Goal: Task Accomplishment & Management: Manage account settings

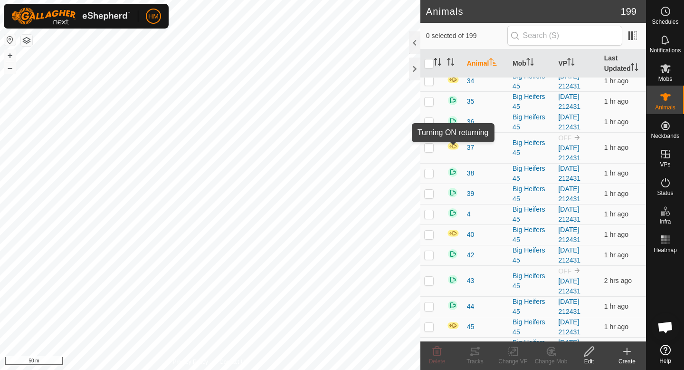
scroll to position [899, 0]
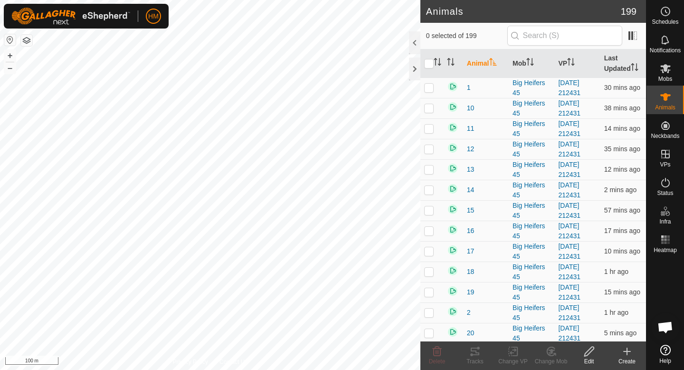
scroll to position [899, 0]
click at [664, 71] on icon at bounding box center [665, 68] width 11 height 11
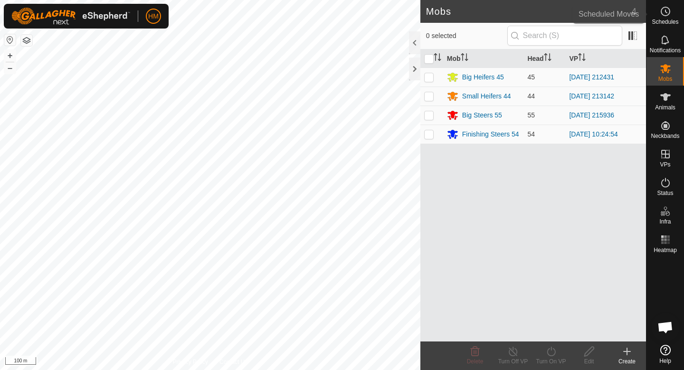
click at [666, 24] on span "Schedules" at bounding box center [665, 22] width 27 height 6
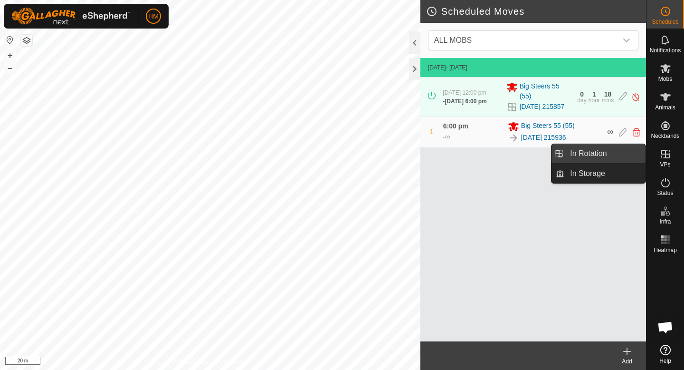
click at [612, 158] on link "In Rotation" at bounding box center [605, 153] width 81 height 19
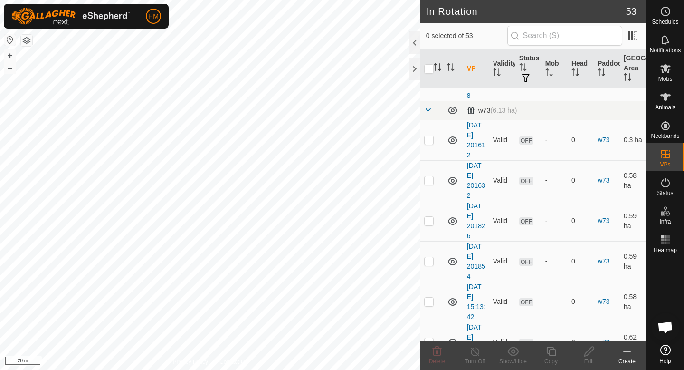
scroll to position [1506, 0]
click at [431, 98] on p-checkbox at bounding box center [429, 99] width 10 height 8
checkbox input "false"
click at [429, 138] on p-checkbox at bounding box center [429, 139] width 10 height 8
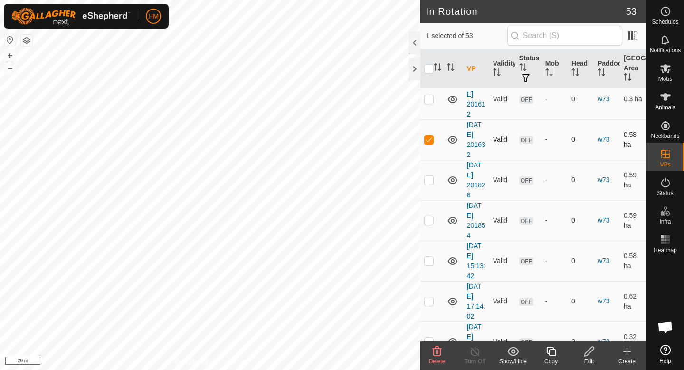
click at [429, 138] on p-checkbox at bounding box center [429, 139] width 10 height 8
checkbox input "false"
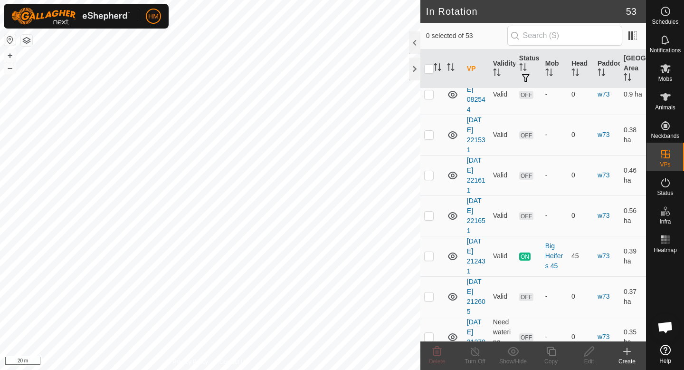
scroll to position [2012, 0]
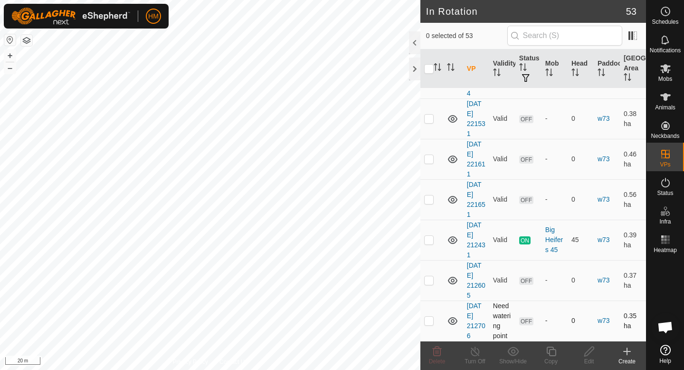
click at [430, 322] on p-checkbox at bounding box center [429, 320] width 10 height 8
checkbox input "true"
click at [429, 283] on p-checkbox at bounding box center [429, 280] width 10 height 8
checkbox input "true"
click at [430, 197] on p-checkbox at bounding box center [429, 199] width 10 height 8
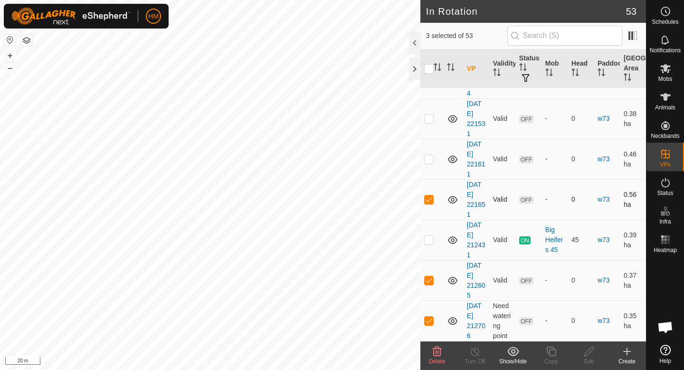
click at [429, 200] on p-checkbox at bounding box center [429, 199] width 10 height 8
checkbox input "false"
click at [442, 351] on icon at bounding box center [436, 350] width 11 height 11
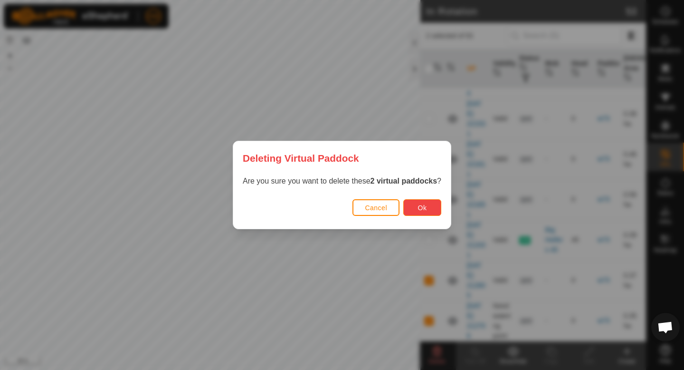
click at [426, 208] on span "Ok" at bounding box center [422, 208] width 9 height 8
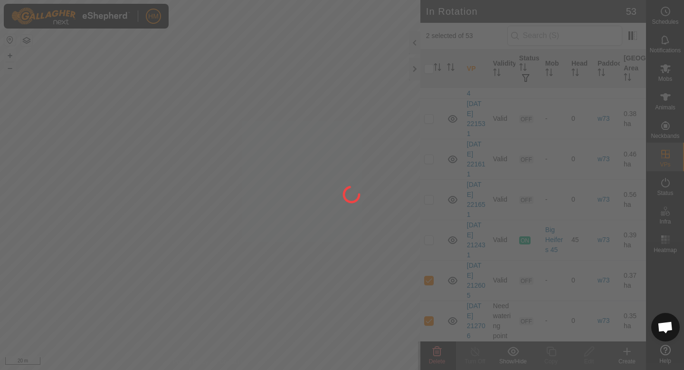
checkbox input "false"
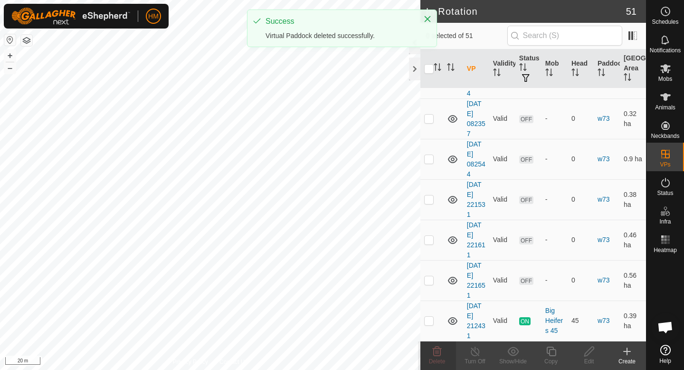
scroll to position [0, 0]
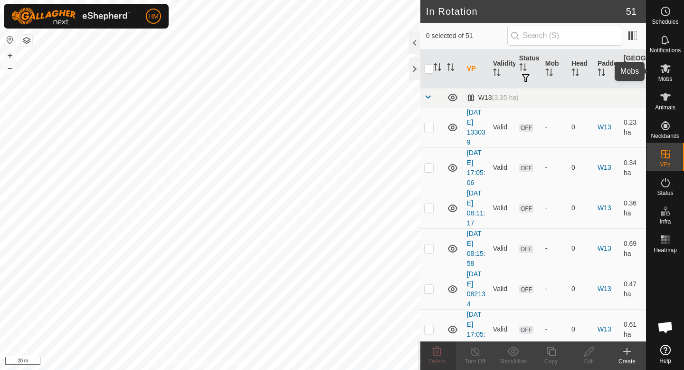
click at [666, 77] on span "Mobs" at bounding box center [666, 79] width 14 height 6
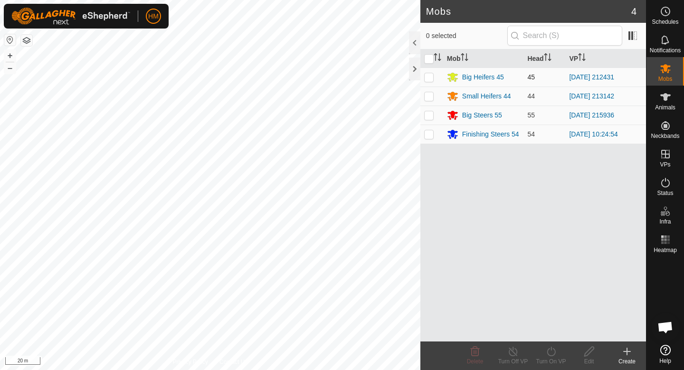
click at [429, 79] on p-checkbox at bounding box center [429, 77] width 10 height 8
checkbox input "true"
click at [554, 351] on icon at bounding box center [551, 350] width 12 height 11
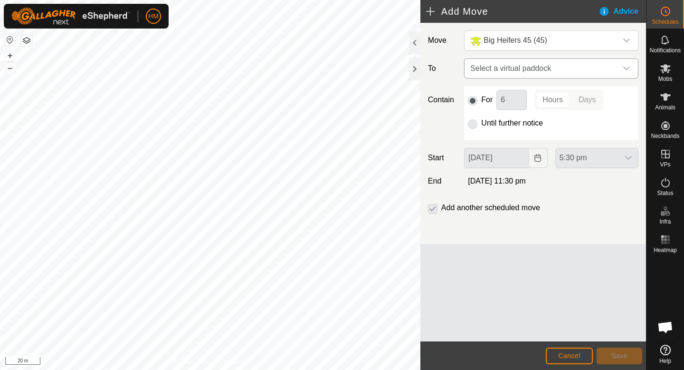
click at [626, 69] on icon "dropdown trigger" at bounding box center [626, 69] width 7 height 4
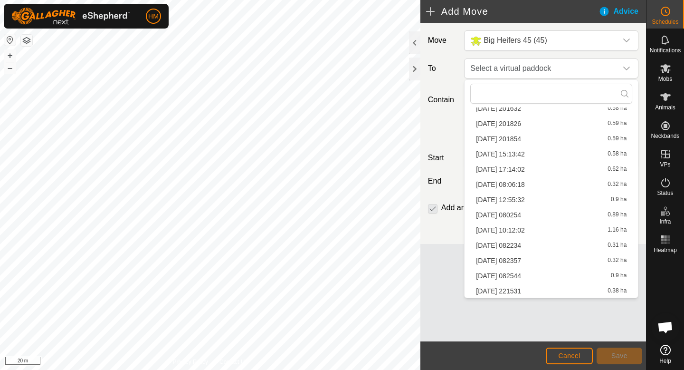
scroll to position [716, 0]
click at [565, 353] on span "Cancel" at bounding box center [569, 356] width 22 height 8
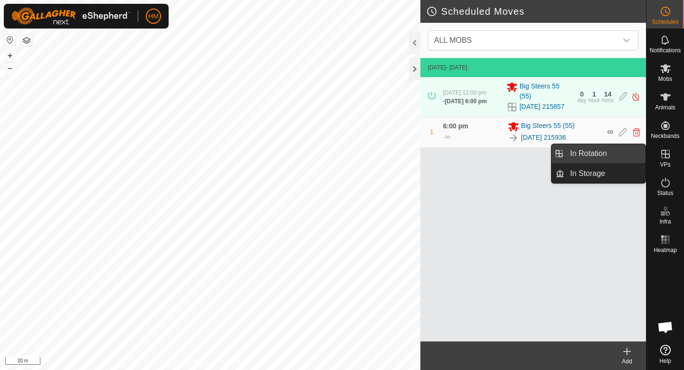
click at [595, 155] on link "In Rotation" at bounding box center [605, 153] width 81 height 19
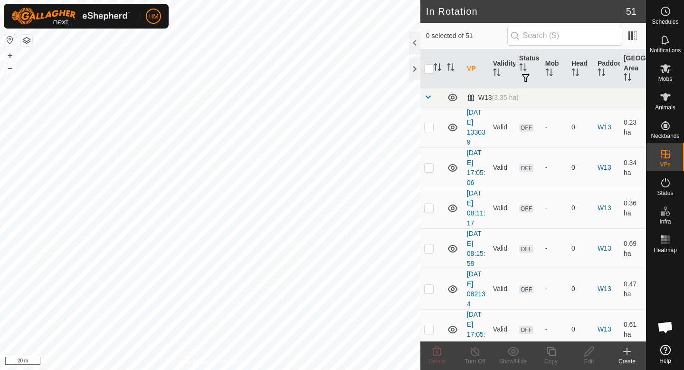
click at [629, 357] on div "Create" at bounding box center [627, 361] width 38 height 9
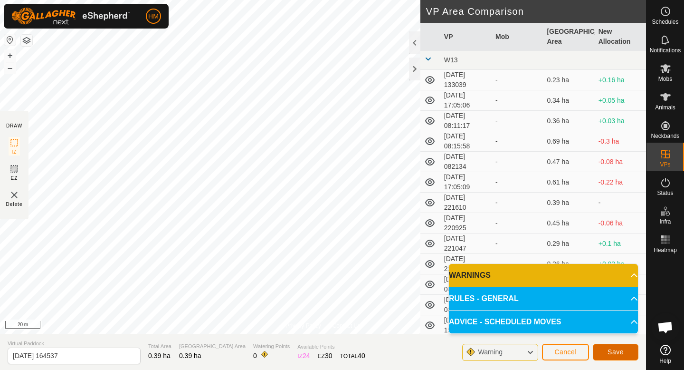
click at [608, 352] on span "Save" at bounding box center [616, 352] width 16 height 8
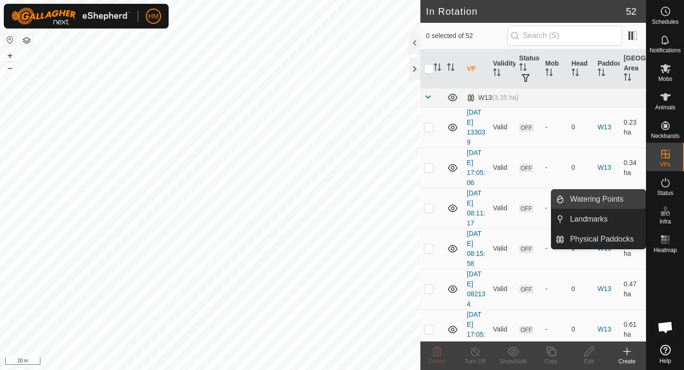
click at [611, 204] on link "Watering Points" at bounding box center [605, 199] width 81 height 19
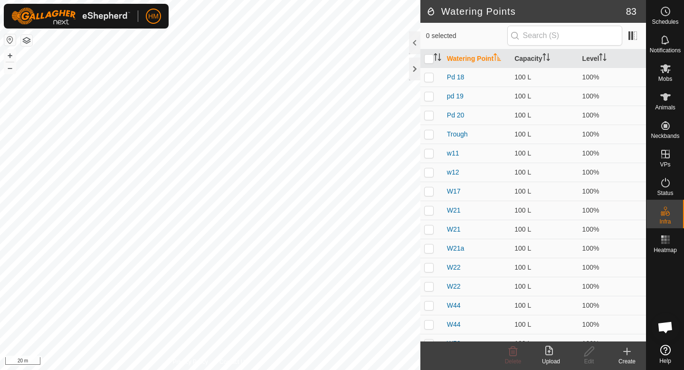
click at [626, 354] on icon at bounding box center [627, 350] width 11 height 11
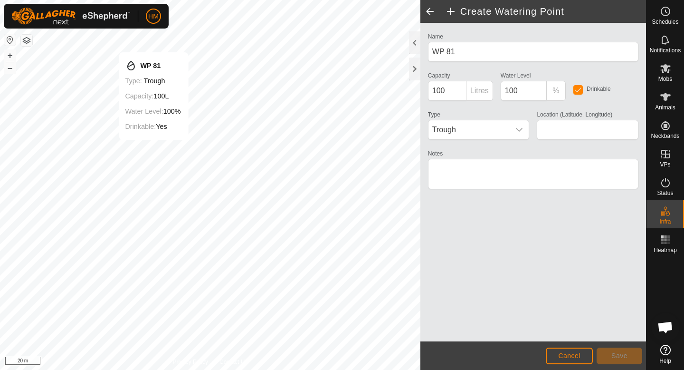
type input "-45.550711, 167.923479"
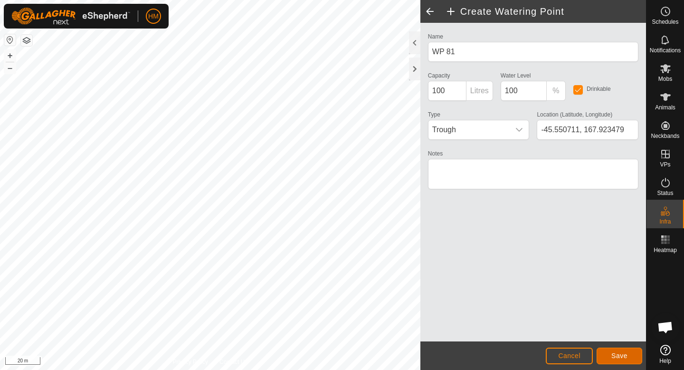
click at [612, 357] on span "Save" at bounding box center [620, 356] width 16 height 8
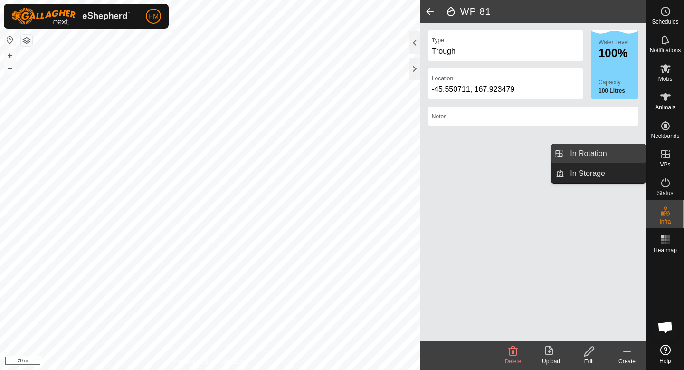
click at [608, 153] on link "In Rotation" at bounding box center [605, 153] width 81 height 19
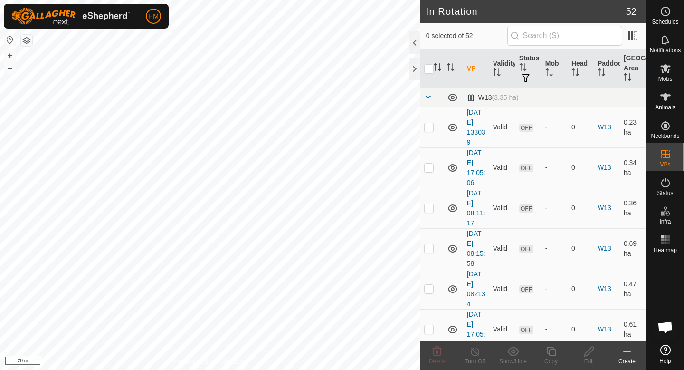
click at [624, 352] on icon at bounding box center [627, 350] width 11 height 11
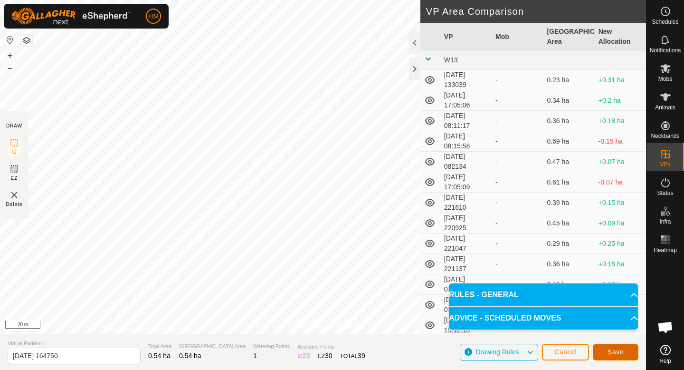
click at [611, 348] on span "Save" at bounding box center [616, 352] width 16 height 8
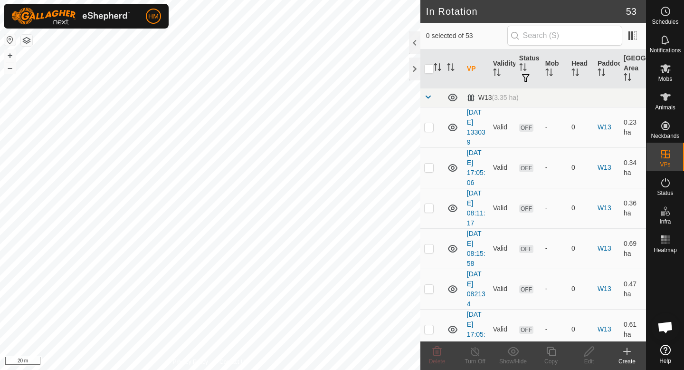
click at [631, 352] on icon at bounding box center [627, 350] width 11 height 11
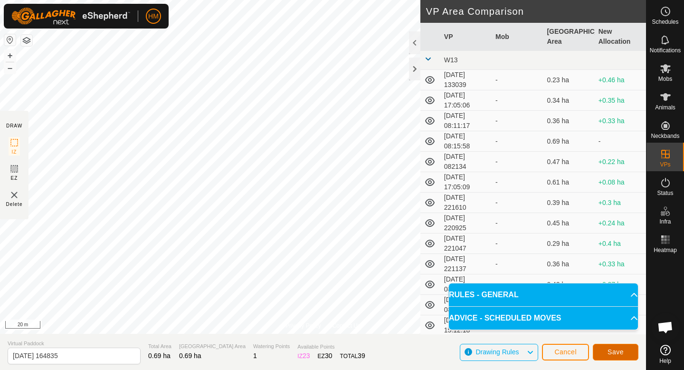
click at [604, 351] on button "Save" at bounding box center [616, 352] width 46 height 17
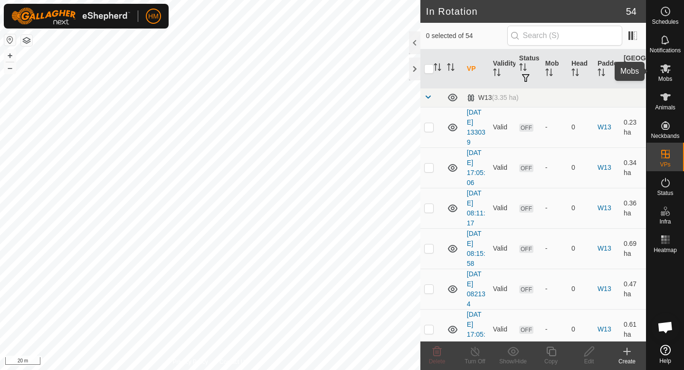
click at [665, 80] on span "Mobs" at bounding box center [666, 79] width 14 height 6
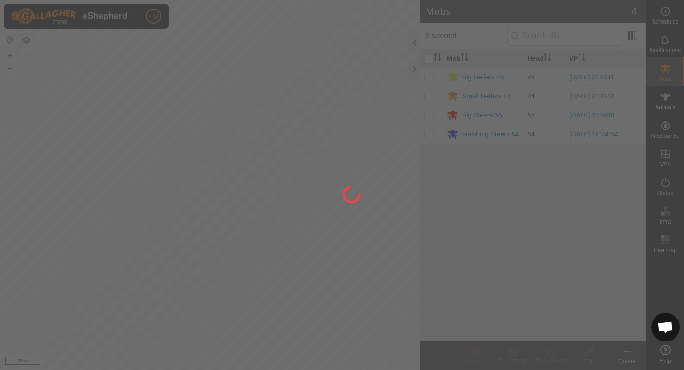
click at [490, 76] on div at bounding box center [342, 185] width 684 height 370
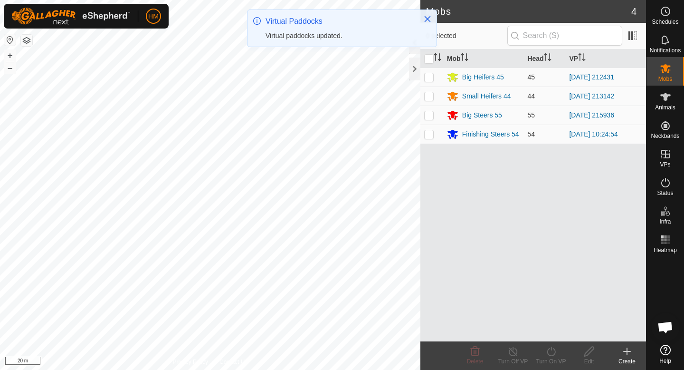
click at [429, 76] on p-checkbox at bounding box center [429, 77] width 10 height 8
checkbox input "true"
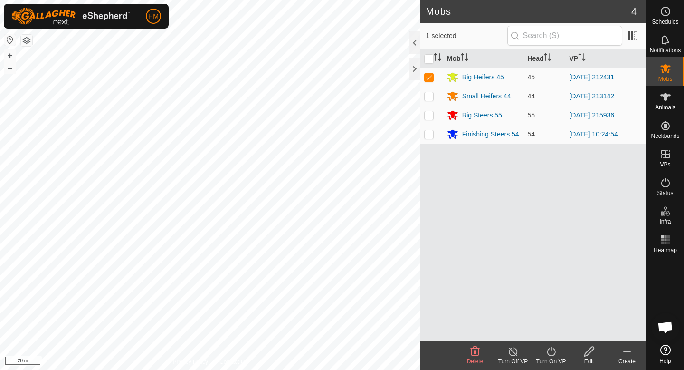
click at [558, 350] on turn-on-svg-icon at bounding box center [551, 350] width 38 height 11
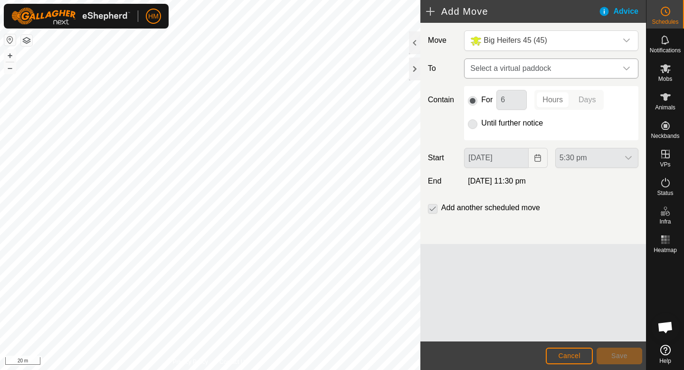
click at [627, 69] on icon "dropdown trigger" at bounding box center [627, 69] width 8 height 8
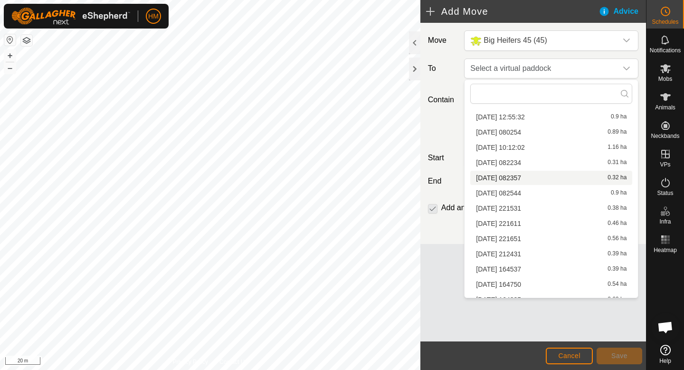
scroll to position [761, 0]
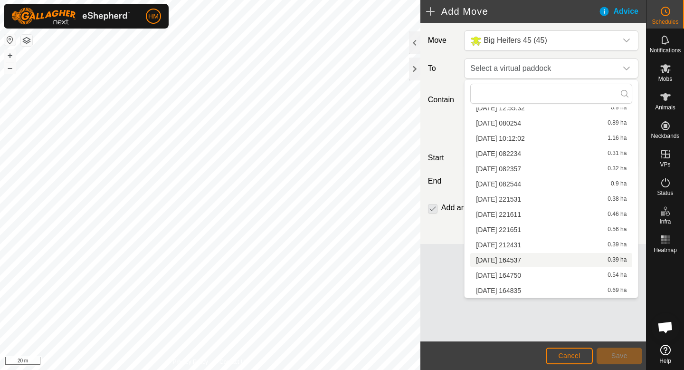
click at [523, 263] on li "2025-10-08 164537 0.39 ha" at bounding box center [551, 260] width 162 height 14
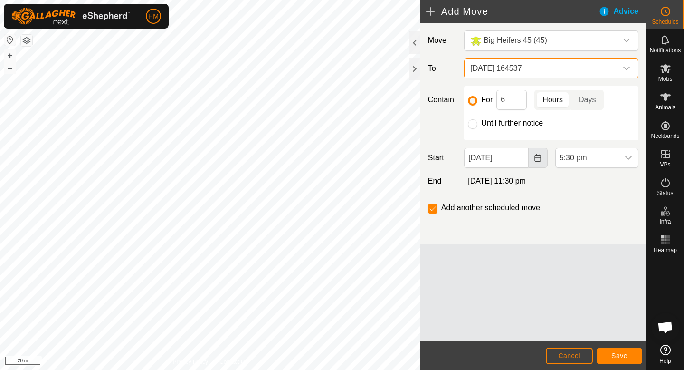
click at [542, 161] on button "Choose Date" at bounding box center [538, 158] width 19 height 20
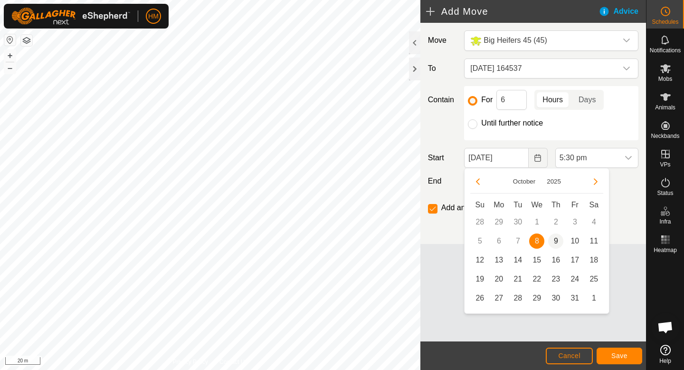
click at [556, 238] on span "9" at bounding box center [555, 240] width 15 height 15
type input "09 Oct, 2025"
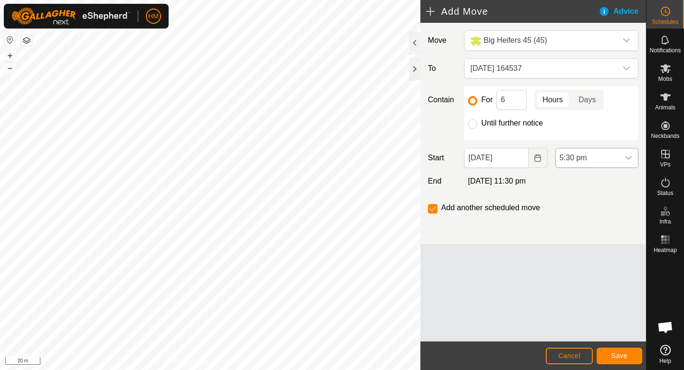
click at [628, 157] on icon "dropdown trigger" at bounding box center [629, 158] width 8 height 8
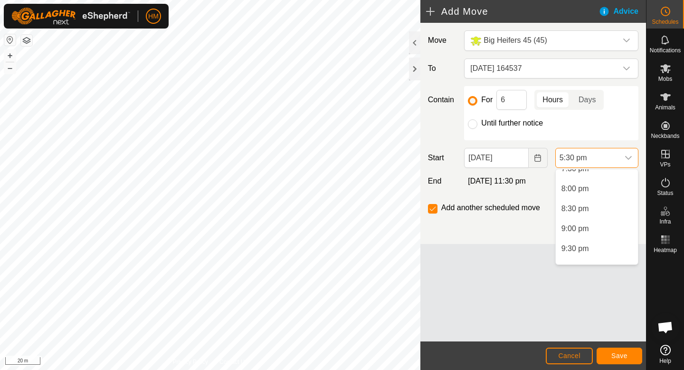
scroll to position [862, 0]
click at [585, 224] on li "7:00 am" at bounding box center [597, 223] width 82 height 19
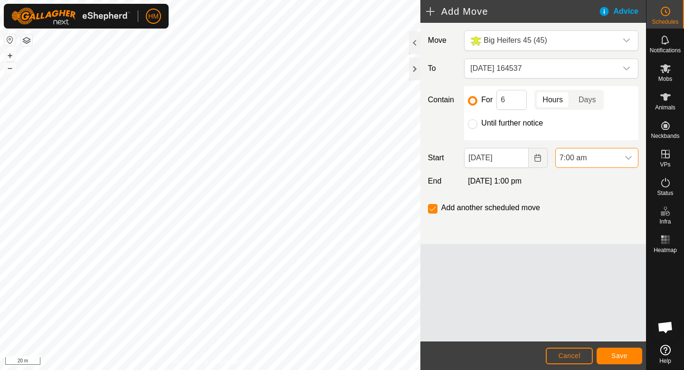
scroll to position [622, 0]
click at [506, 102] on input "6" at bounding box center [512, 100] width 30 height 20
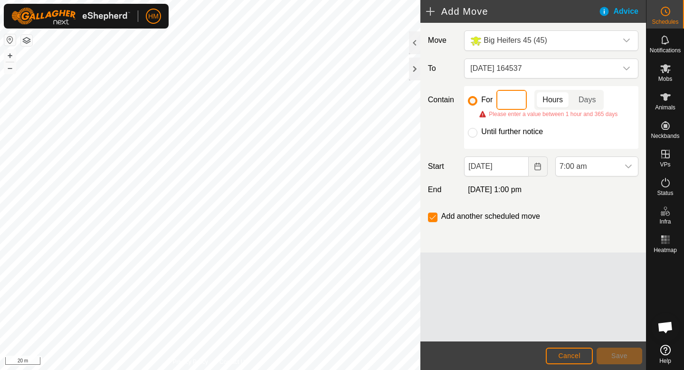
type input "5"
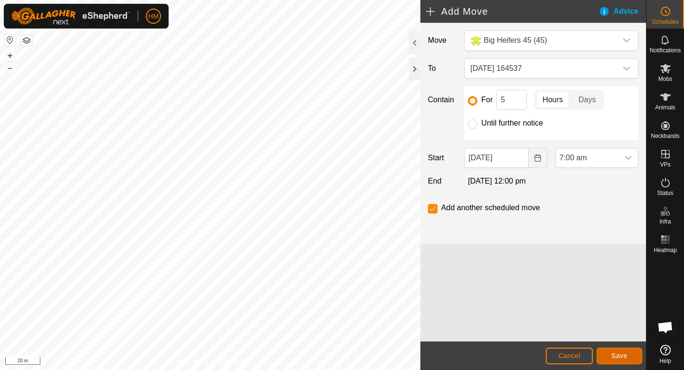
click at [612, 357] on span "Save" at bounding box center [620, 356] width 16 height 8
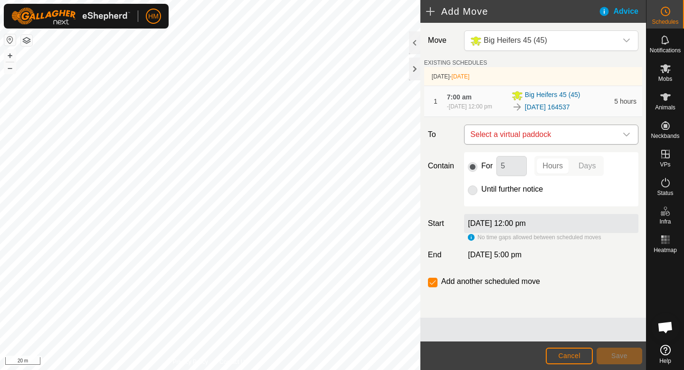
click at [623, 134] on icon "dropdown trigger" at bounding box center [627, 135] width 8 height 8
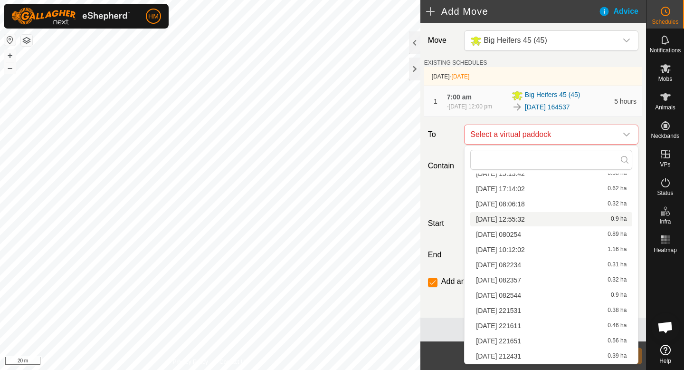
scroll to position [120, 0]
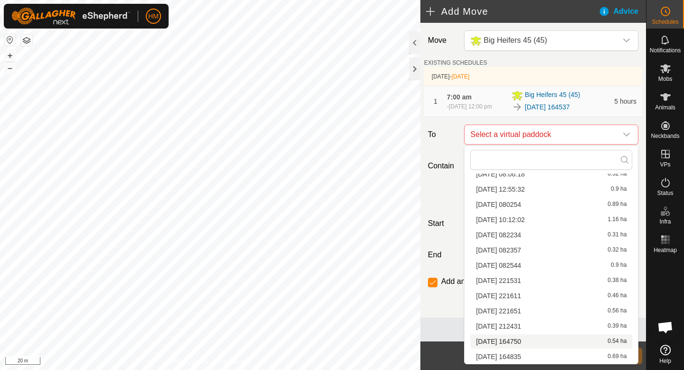
click at [531, 343] on li "2025-10-08 164750 0.54 ha" at bounding box center [551, 341] width 162 height 14
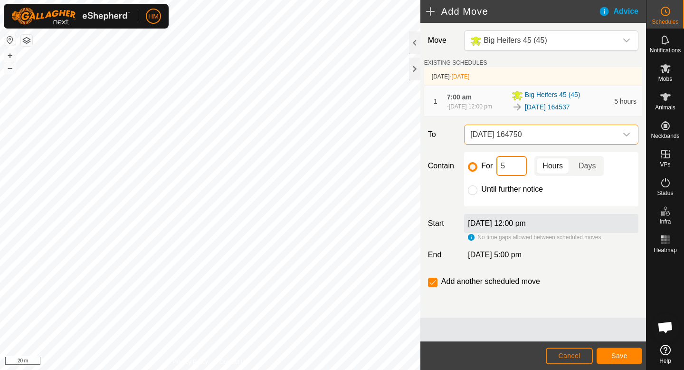
click at [515, 169] on input "5" at bounding box center [512, 166] width 30 height 20
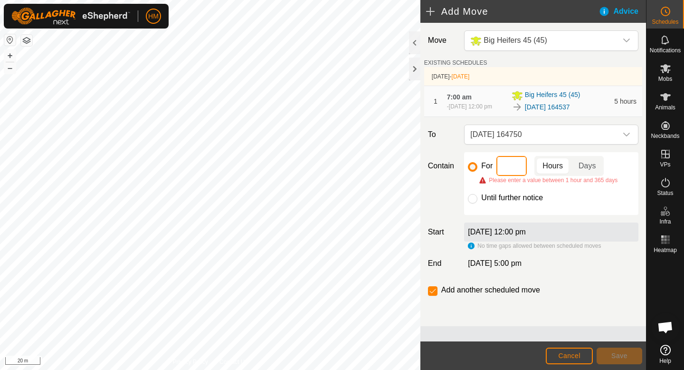
type input "6"
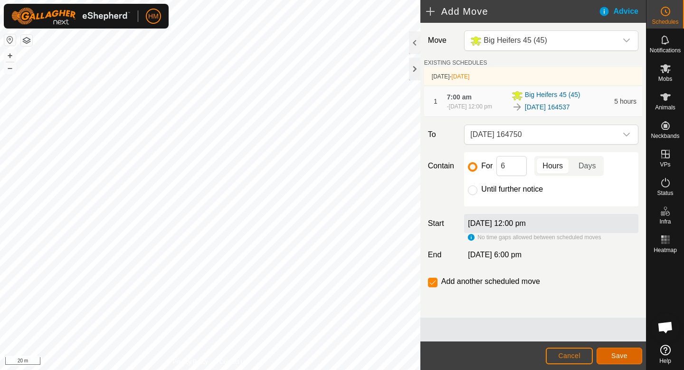
click at [617, 358] on span "Save" at bounding box center [620, 356] width 16 height 8
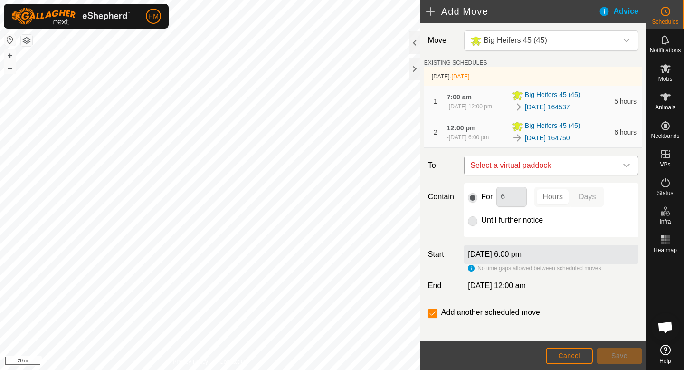
click at [625, 168] on icon "dropdown trigger" at bounding box center [627, 166] width 8 height 8
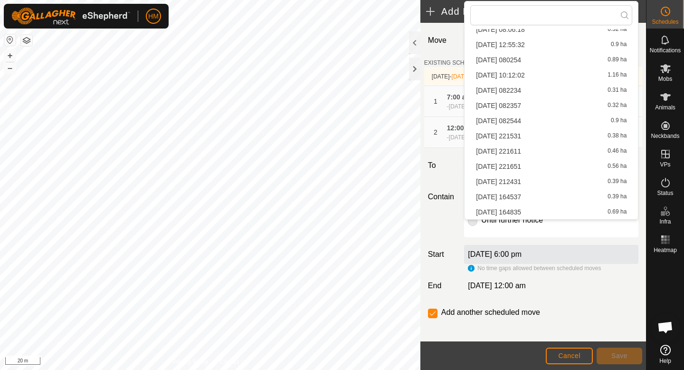
click at [531, 211] on li "2025-10-08 164835 0.69 ha" at bounding box center [551, 212] width 162 height 14
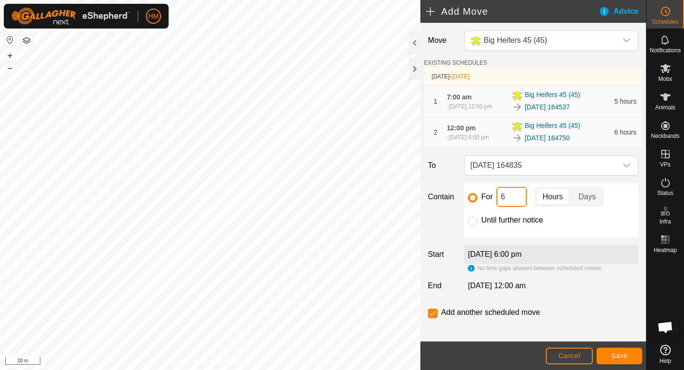
click at [517, 198] on input "6" at bounding box center [512, 197] width 30 height 20
type input "13"
click at [433, 313] on input "checkbox" at bounding box center [433, 313] width 10 height 10
checkbox input "false"
click at [612, 352] on span "Save" at bounding box center [620, 356] width 16 height 8
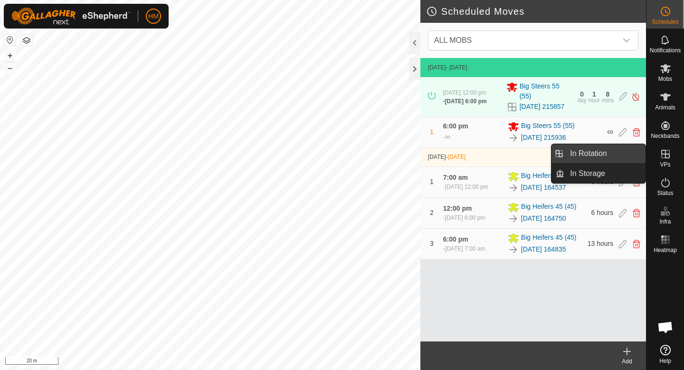
click at [606, 149] on link "In Rotation" at bounding box center [605, 153] width 81 height 19
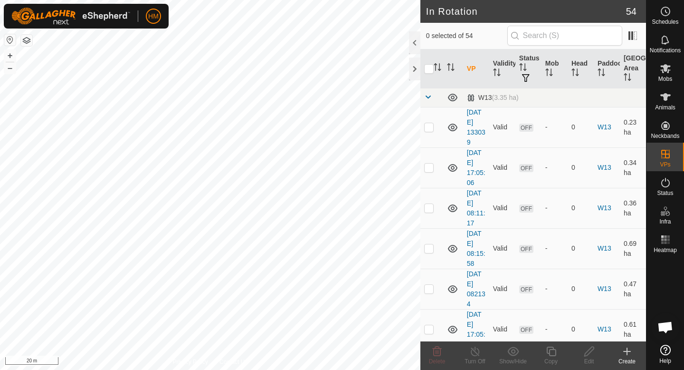
click at [622, 357] on div "Create" at bounding box center [627, 361] width 38 height 9
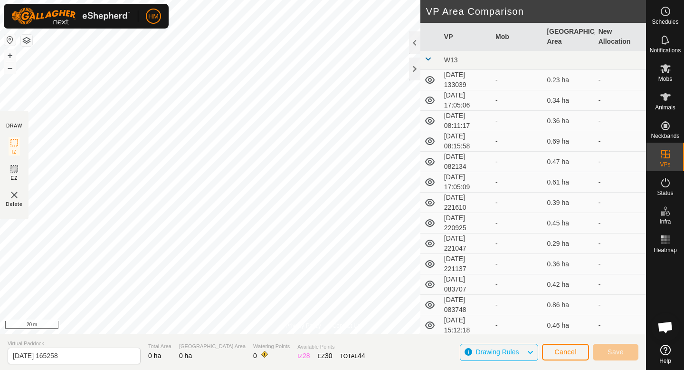
click at [421, 175] on td at bounding box center [431, 182] width 20 height 20
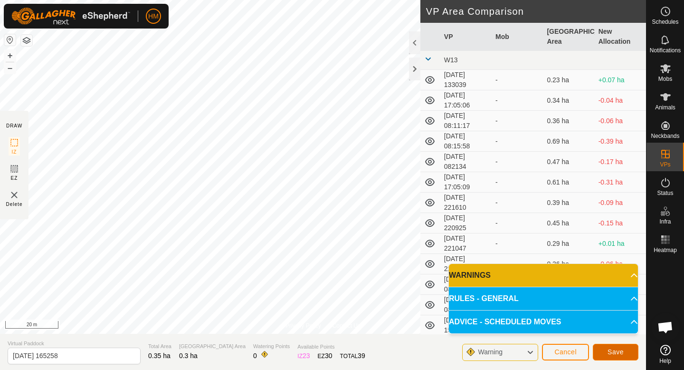
click at [621, 352] on span "Save" at bounding box center [616, 352] width 16 height 8
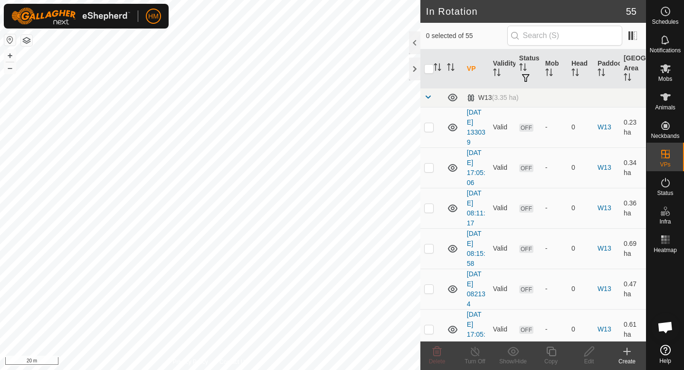
click at [625, 350] on icon at bounding box center [627, 350] width 11 height 11
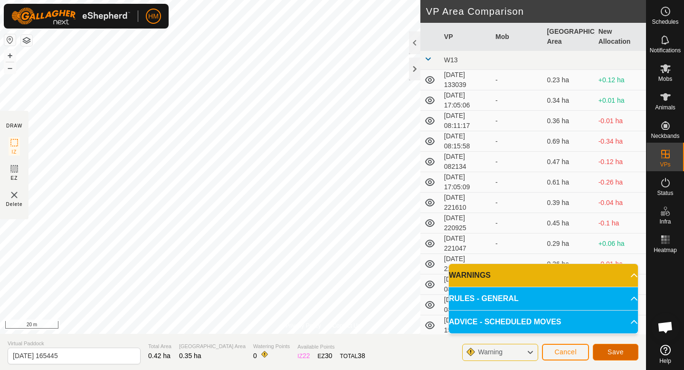
click at [612, 351] on span "Save" at bounding box center [616, 352] width 16 height 8
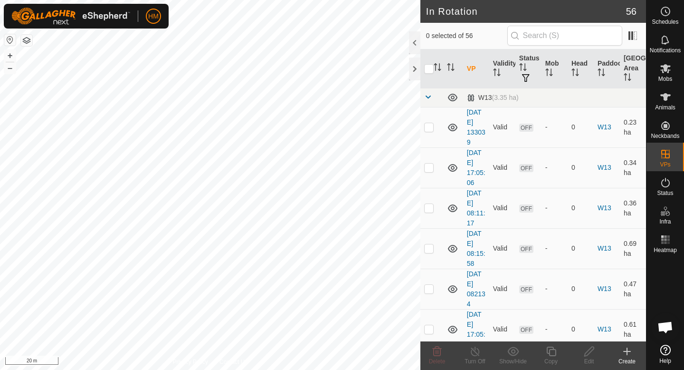
click at [633, 350] on create-svg-icon at bounding box center [627, 350] width 38 height 11
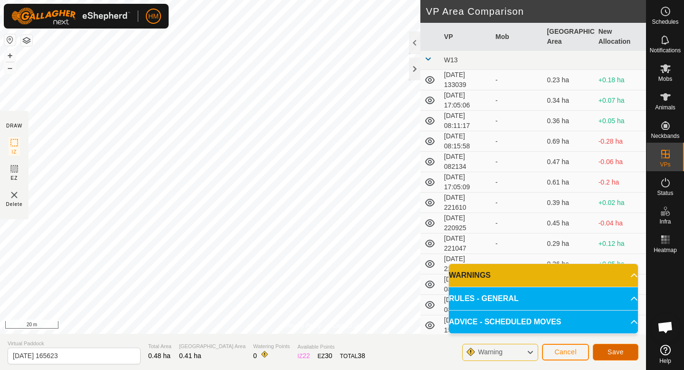
click at [603, 348] on button "Save" at bounding box center [616, 352] width 46 height 17
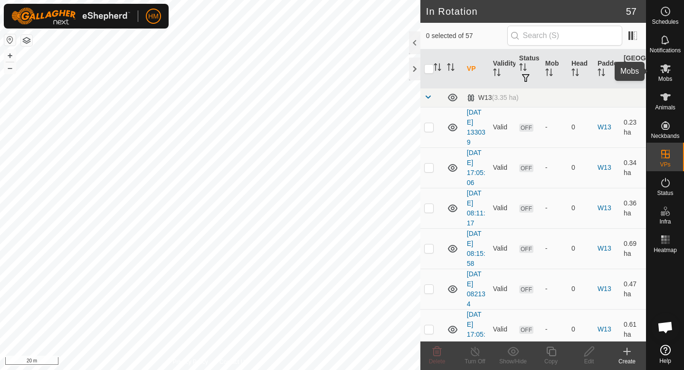
click at [663, 76] on span "Mobs" at bounding box center [666, 79] width 14 height 6
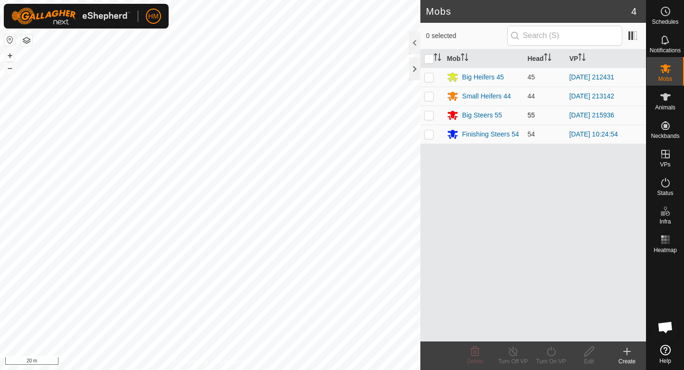
click at [430, 117] on p-checkbox at bounding box center [429, 115] width 10 height 8
checkbox input "true"
click at [552, 355] on icon at bounding box center [551, 351] width 9 height 10
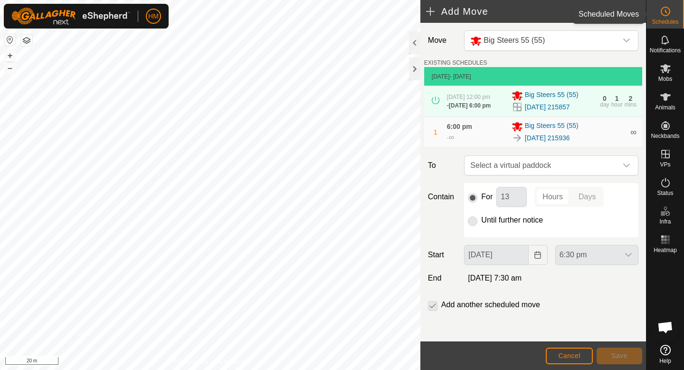
click at [667, 11] on icon at bounding box center [665, 11] width 11 height 11
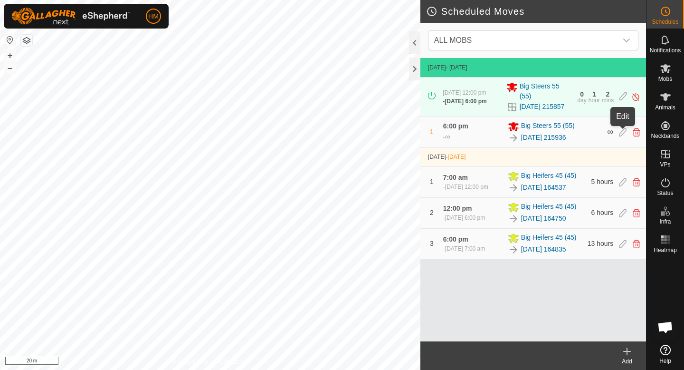
click at [619, 133] on icon at bounding box center [623, 132] width 8 height 9
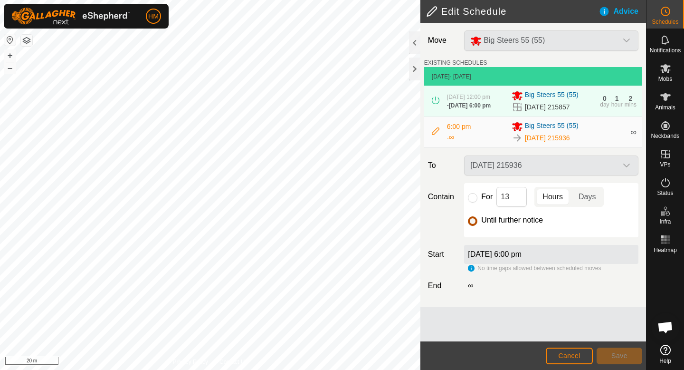
click at [472, 221] on input "Until further notice" at bounding box center [473, 221] width 10 height 10
click at [473, 220] on input "Until further notice" at bounding box center [473, 221] width 10 height 10
click at [475, 198] on input "For" at bounding box center [473, 198] width 10 height 10
radio input "true"
click at [623, 352] on span "Save" at bounding box center [620, 356] width 16 height 8
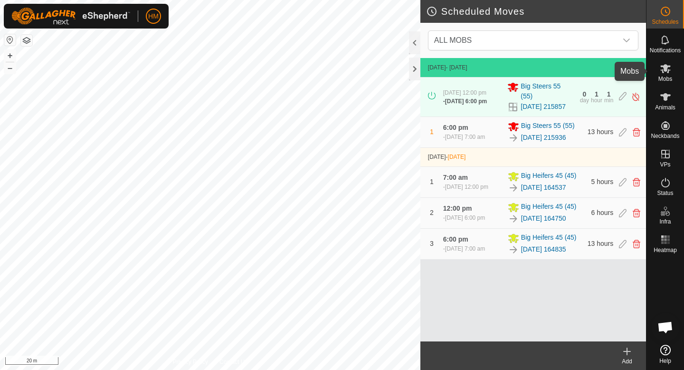
click at [668, 68] on icon at bounding box center [665, 68] width 11 height 11
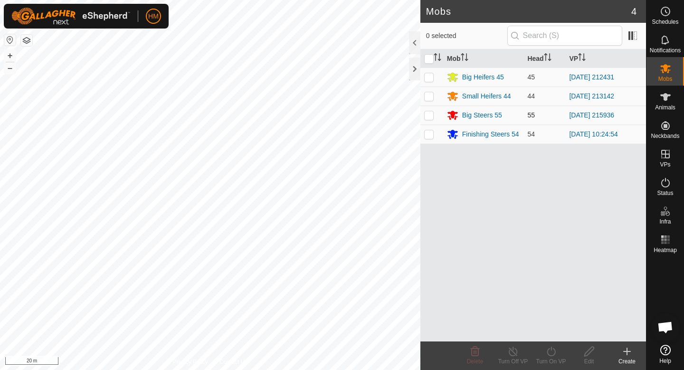
click at [429, 115] on p-checkbox at bounding box center [429, 115] width 10 height 8
checkbox input "true"
click at [553, 354] on icon at bounding box center [551, 351] width 9 height 10
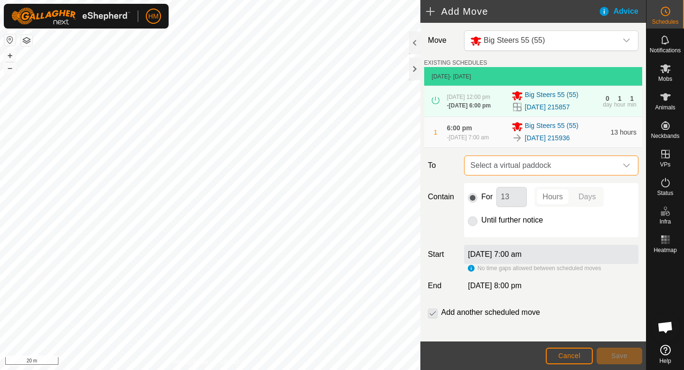
click at [567, 165] on span "Select a virtual paddock" at bounding box center [542, 165] width 151 height 19
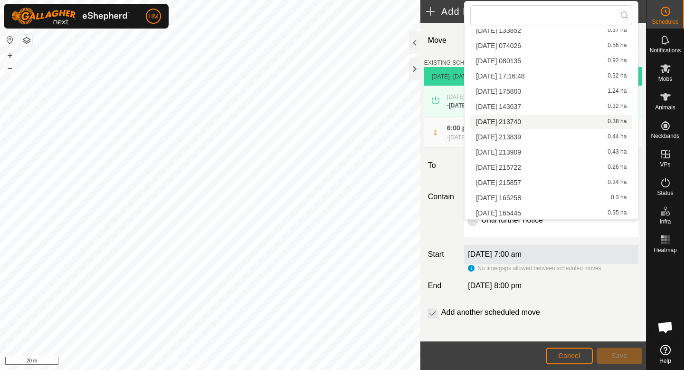
scroll to position [74, 0]
click at [536, 184] on li "2025-10-08 165258 0.3 ha" at bounding box center [551, 181] width 162 height 14
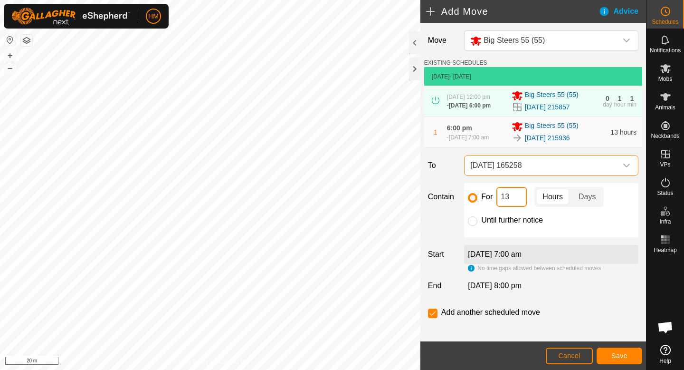
click at [517, 196] on input "13" at bounding box center [512, 197] width 30 height 20
type input "1"
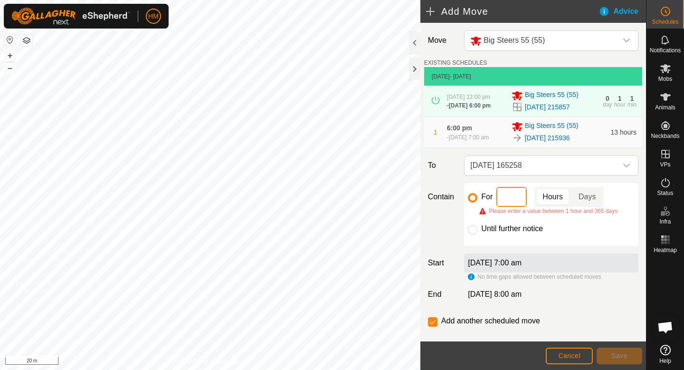
type input "5"
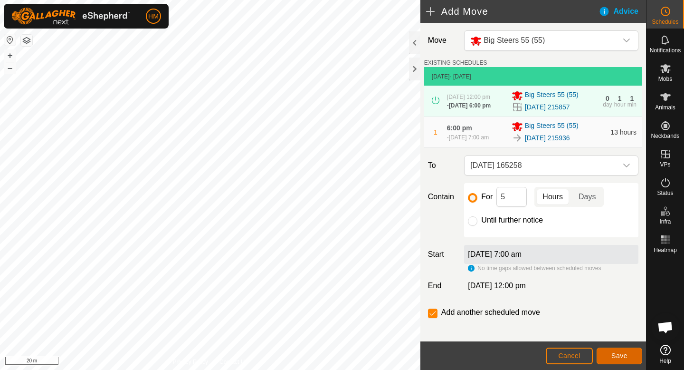
click at [617, 353] on span "Save" at bounding box center [620, 356] width 16 height 8
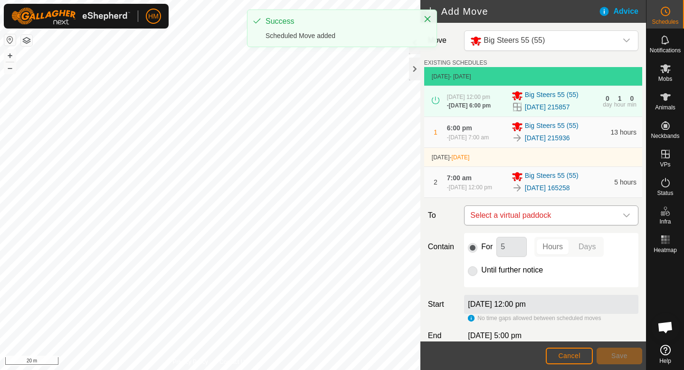
click at [615, 215] on span "Select a virtual paddock" at bounding box center [542, 215] width 151 height 19
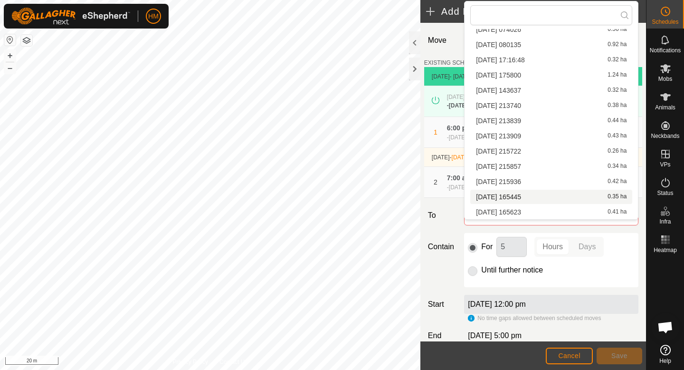
click at [590, 195] on li "2025-10-08 165445 0.35 ha" at bounding box center [551, 197] width 162 height 14
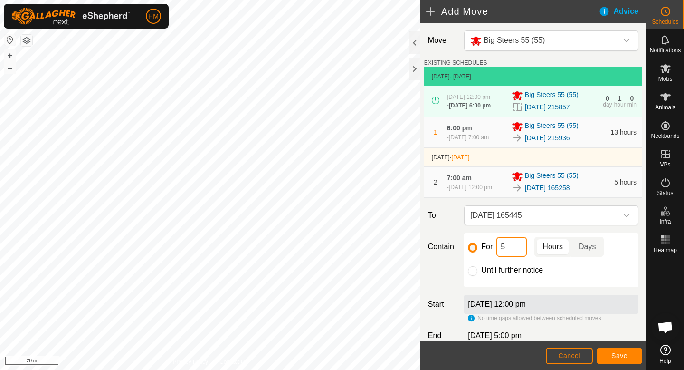
click at [511, 249] on input "5" at bounding box center [512, 247] width 30 height 20
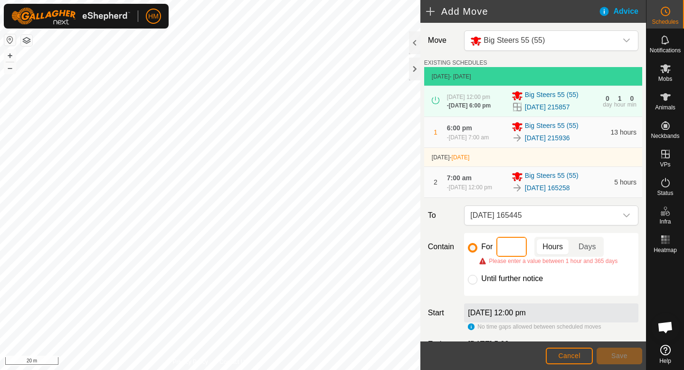
type input "6"
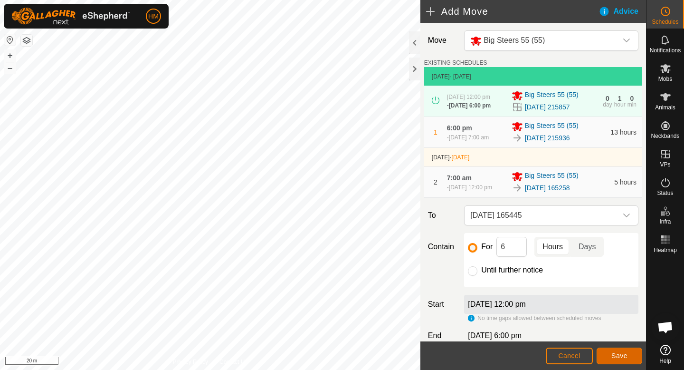
click at [622, 356] on span "Save" at bounding box center [620, 356] width 16 height 8
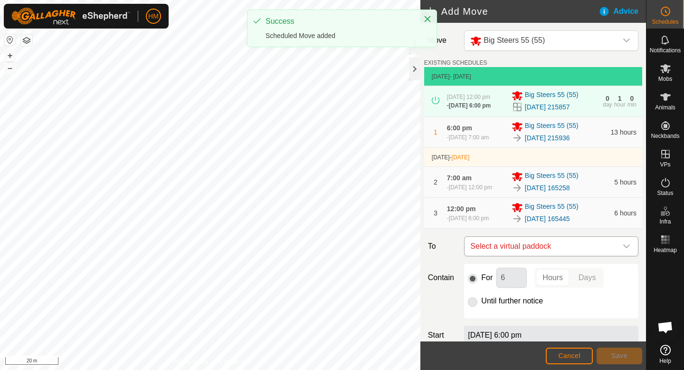
click at [617, 244] on div "dropdown trigger" at bounding box center [626, 246] width 19 height 19
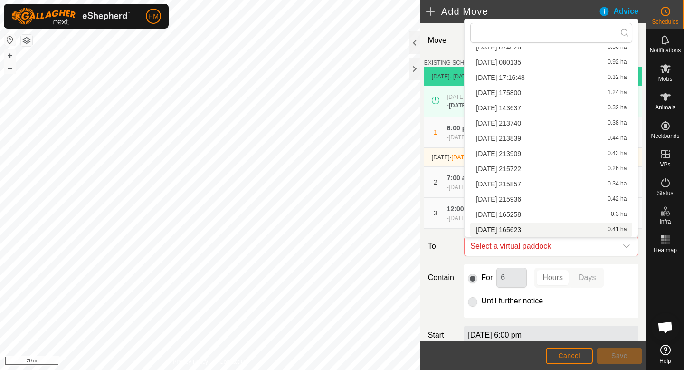
click at [570, 229] on li "2025-10-08 165623 0.41 ha" at bounding box center [551, 229] width 162 height 14
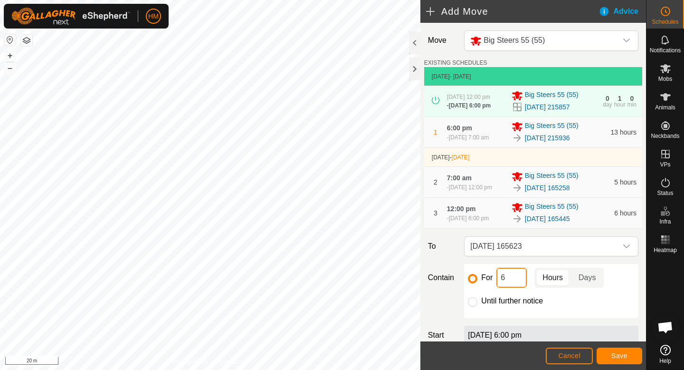
click at [513, 279] on input "6" at bounding box center [512, 278] width 30 height 20
type input "13"
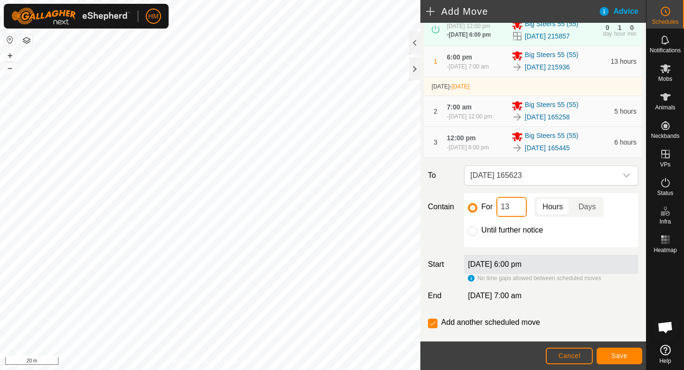
scroll to position [77, 0]
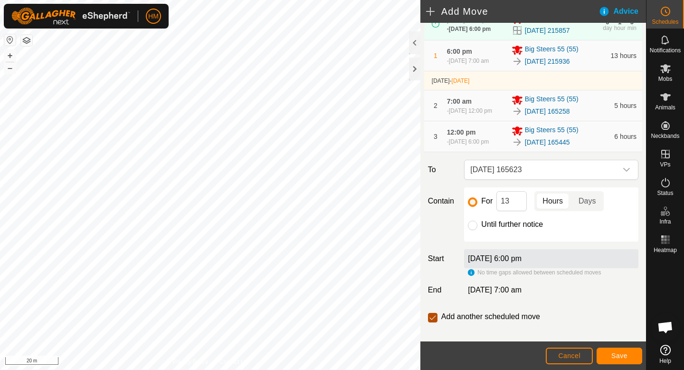
click at [432, 320] on input "checkbox" at bounding box center [433, 318] width 10 height 10
checkbox input "false"
click at [615, 354] on span "Save" at bounding box center [620, 356] width 16 height 8
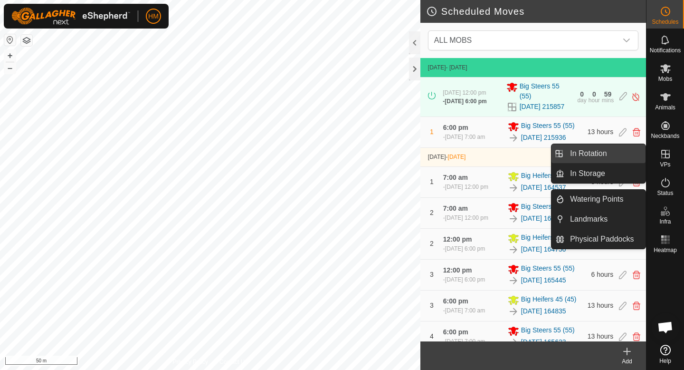
click at [597, 153] on link "In Rotation" at bounding box center [605, 153] width 81 height 19
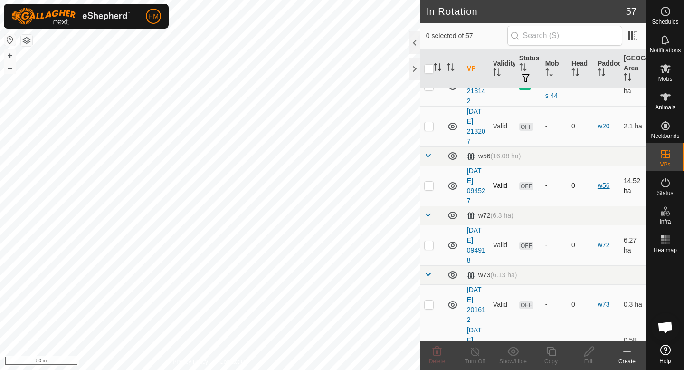
scroll to position [1421, 0]
click at [431, 244] on p-checkbox at bounding box center [429, 246] width 10 height 8
checkbox input "false"
click at [427, 189] on p-checkbox at bounding box center [429, 186] width 10 height 8
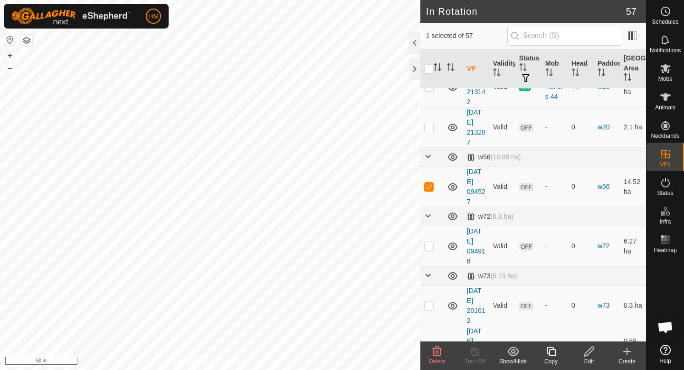
click at [440, 354] on icon at bounding box center [437, 351] width 9 height 10
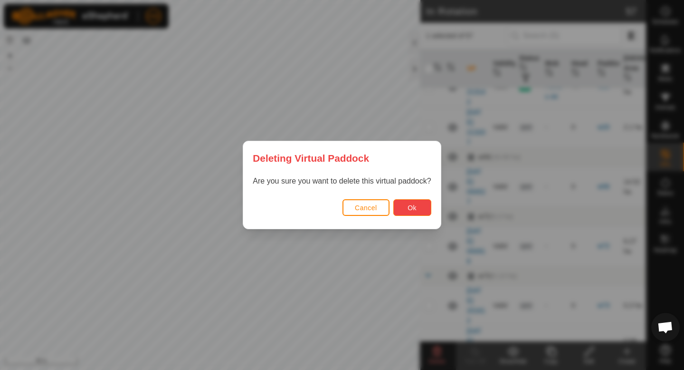
click at [411, 212] on button "Ok" at bounding box center [412, 207] width 38 height 17
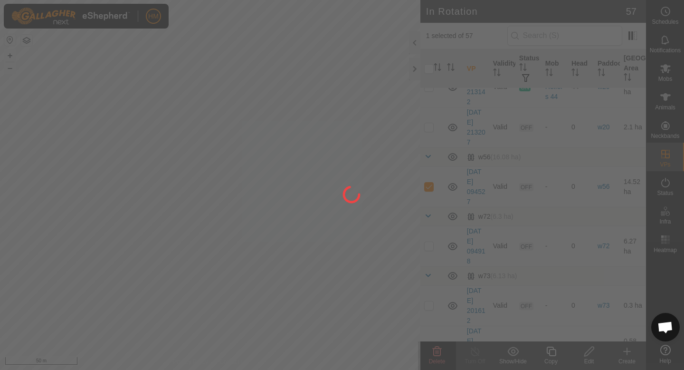
checkbox input "false"
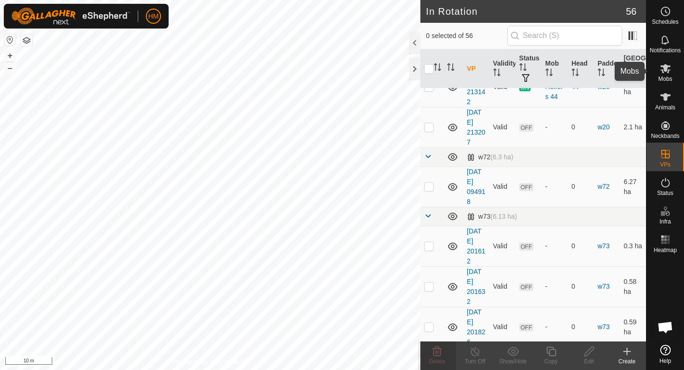
click at [666, 64] on icon at bounding box center [665, 68] width 11 height 11
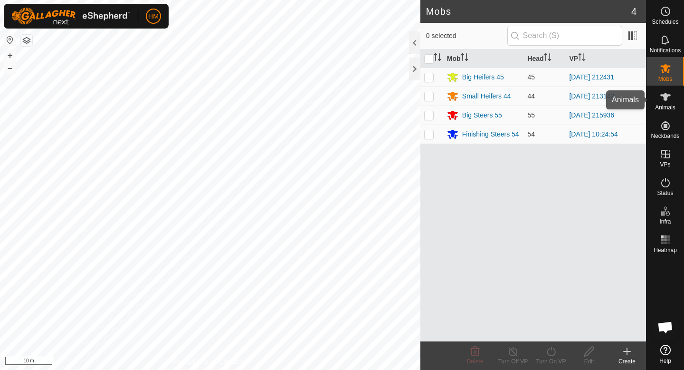
click at [663, 102] on icon at bounding box center [665, 96] width 11 height 11
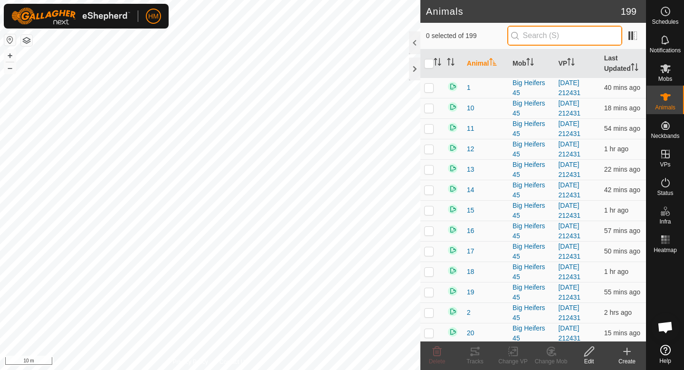
click at [564, 37] on input "text" at bounding box center [564, 36] width 115 height 20
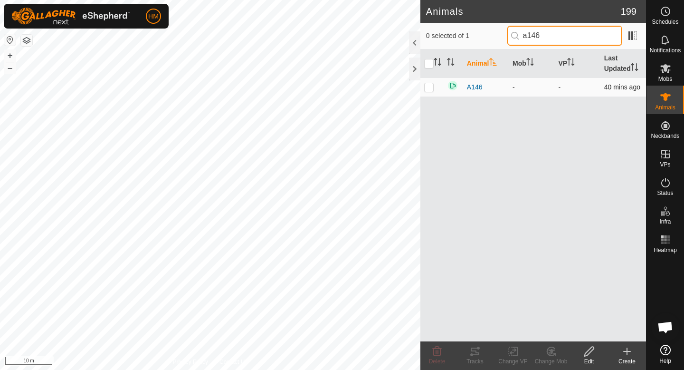
type input "a146"
click at [430, 90] on p-checkbox at bounding box center [429, 87] width 10 height 8
checkbox input "true"
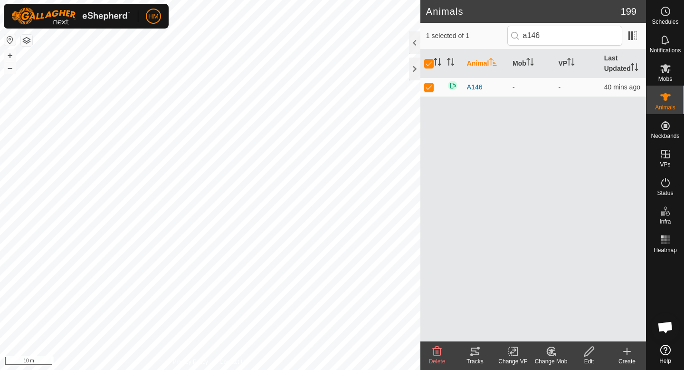
click at [553, 351] on icon at bounding box center [551, 350] width 12 height 11
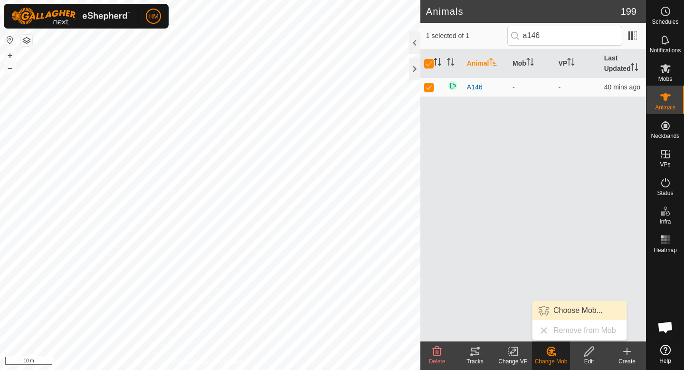
click at [556, 303] on link "Choose Mob..." at bounding box center [580, 310] width 94 height 19
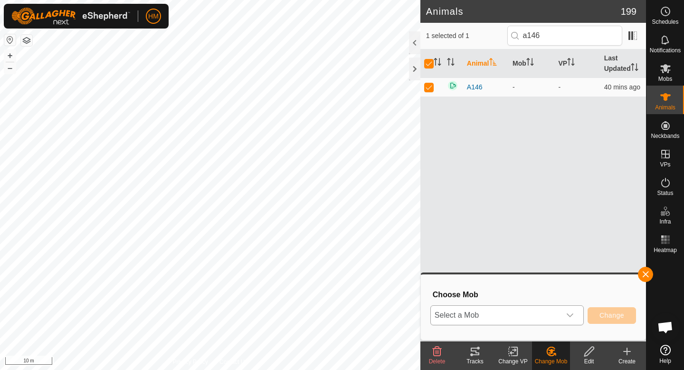
click at [546, 313] on span "Select a Mob" at bounding box center [496, 315] width 130 height 19
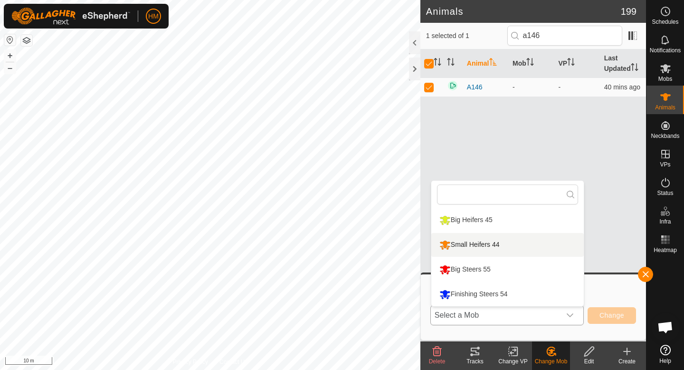
click at [502, 248] on div "Small Heifers 44" at bounding box center [469, 245] width 65 height 16
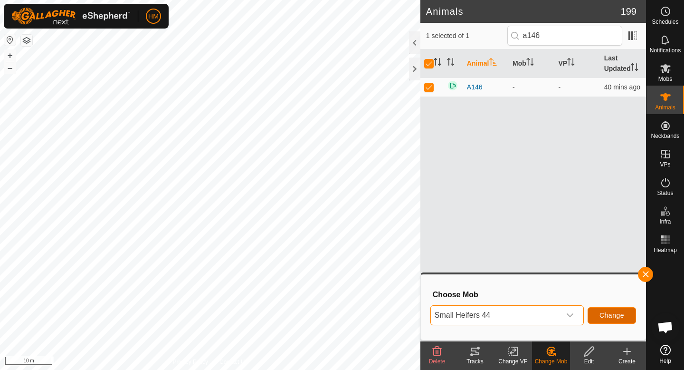
click at [620, 315] on span "Change" at bounding box center [612, 315] width 25 height 8
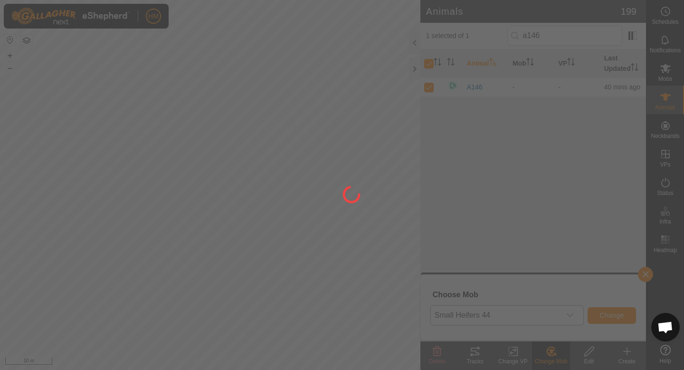
checkbox input "false"
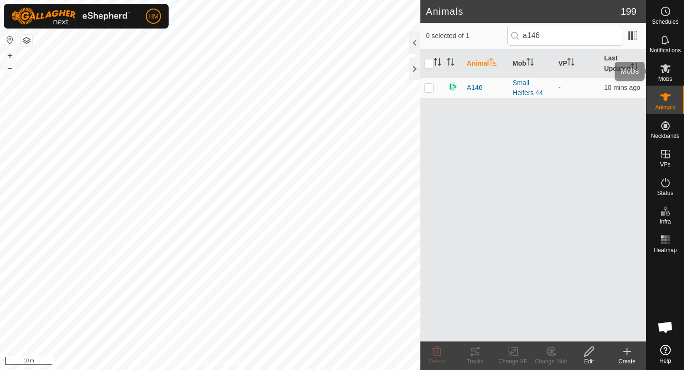
click at [668, 64] on icon at bounding box center [665, 68] width 11 height 11
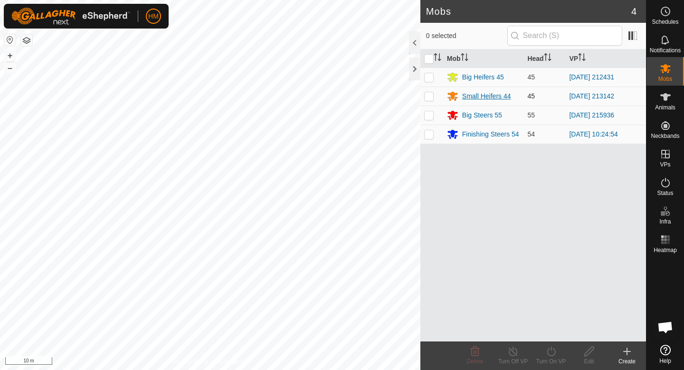
click at [487, 94] on div "Small Heifers 44" at bounding box center [486, 96] width 49 height 10
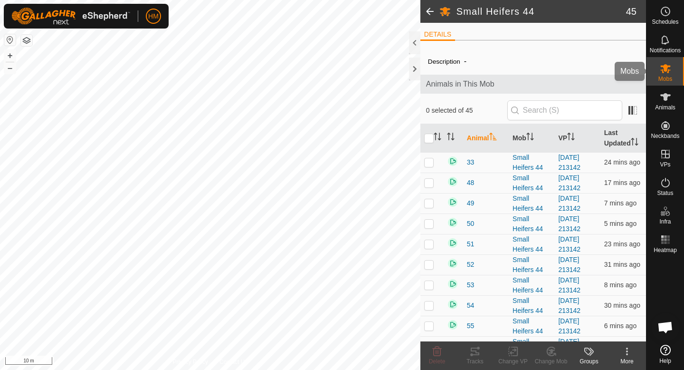
click at [668, 81] on span "Mobs" at bounding box center [666, 79] width 14 height 6
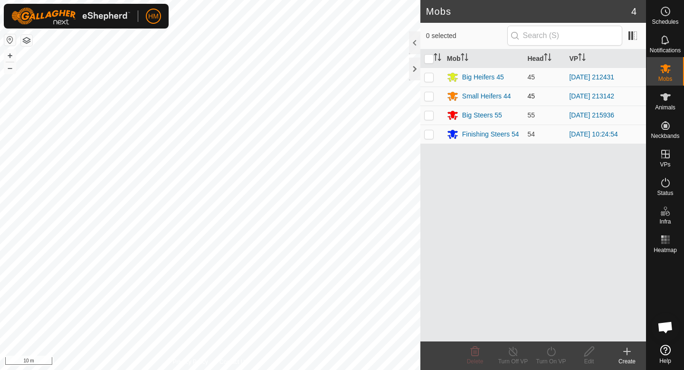
click at [431, 94] on p-checkbox at bounding box center [429, 96] width 10 height 8
checkbox input "true"
click at [591, 355] on icon at bounding box center [590, 350] width 12 height 11
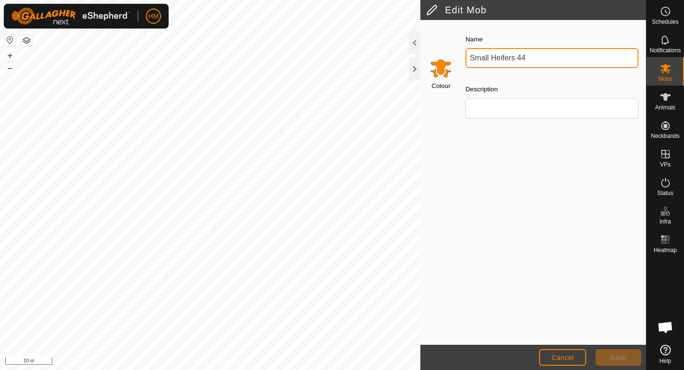
click at [534, 58] on input "Small Heifers 44" at bounding box center [552, 58] width 173 height 20
type input "Small Heifers 45"
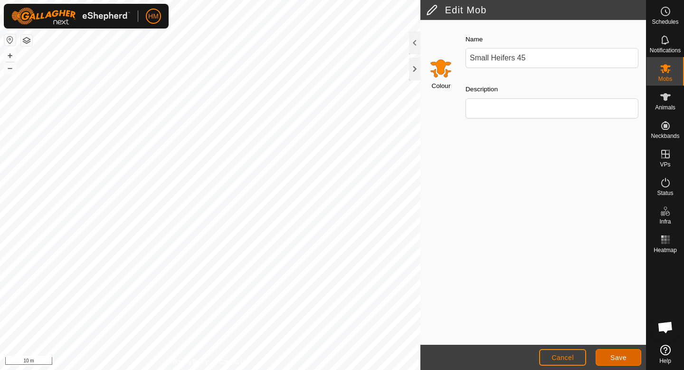
click at [620, 356] on span "Save" at bounding box center [619, 358] width 16 height 8
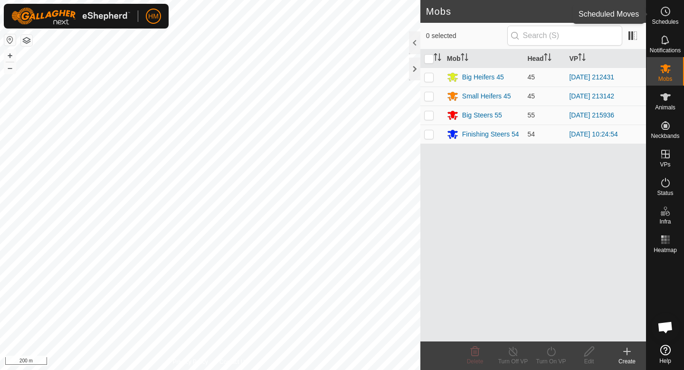
click at [666, 11] on icon at bounding box center [665, 11] width 11 height 11
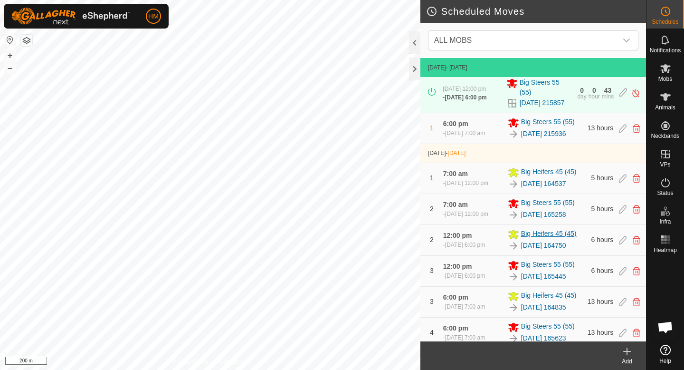
scroll to position [11, 0]
